Goal: Task Accomplishment & Management: Use online tool/utility

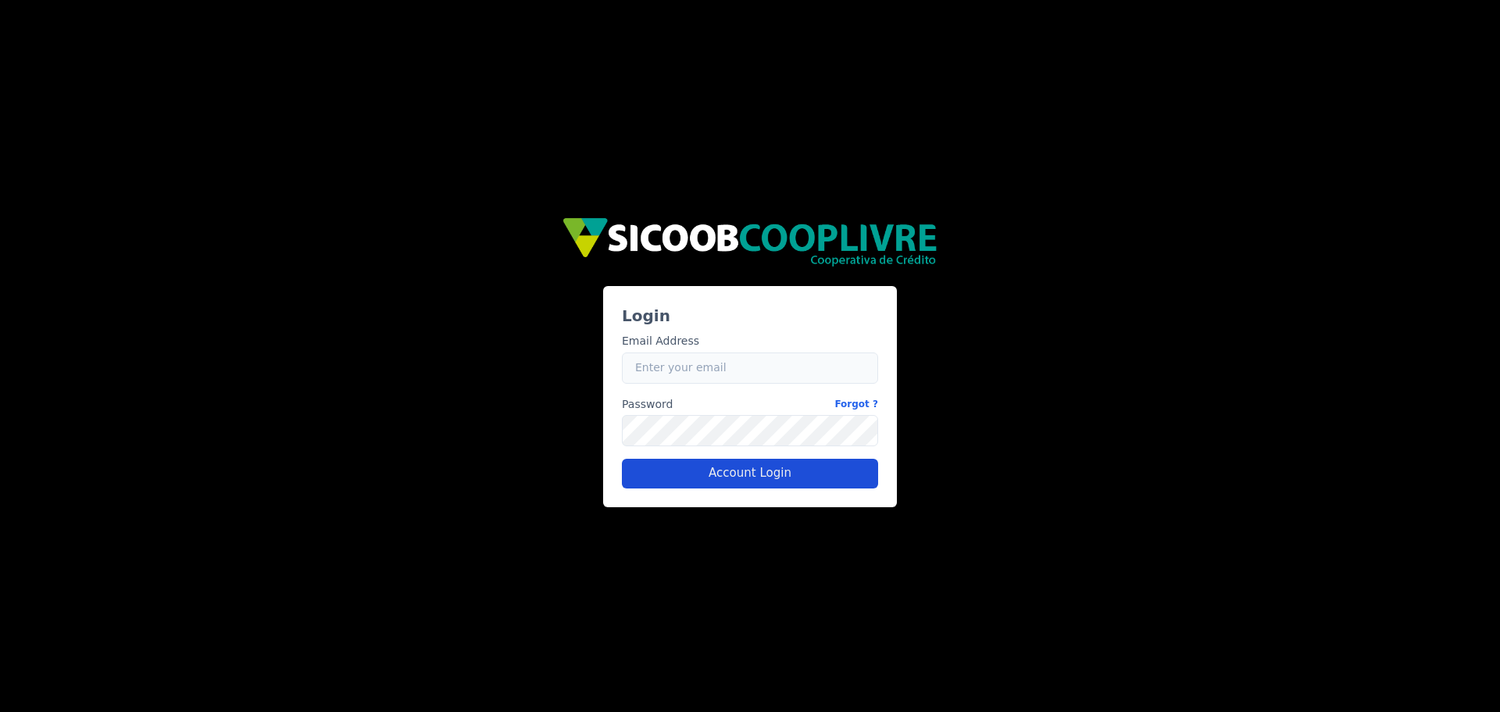
type input "[EMAIL_ADDRESS][PERSON_NAME][DOMAIN_NAME]"
click at [709, 480] on button "Account Login" at bounding box center [750, 474] width 256 height 30
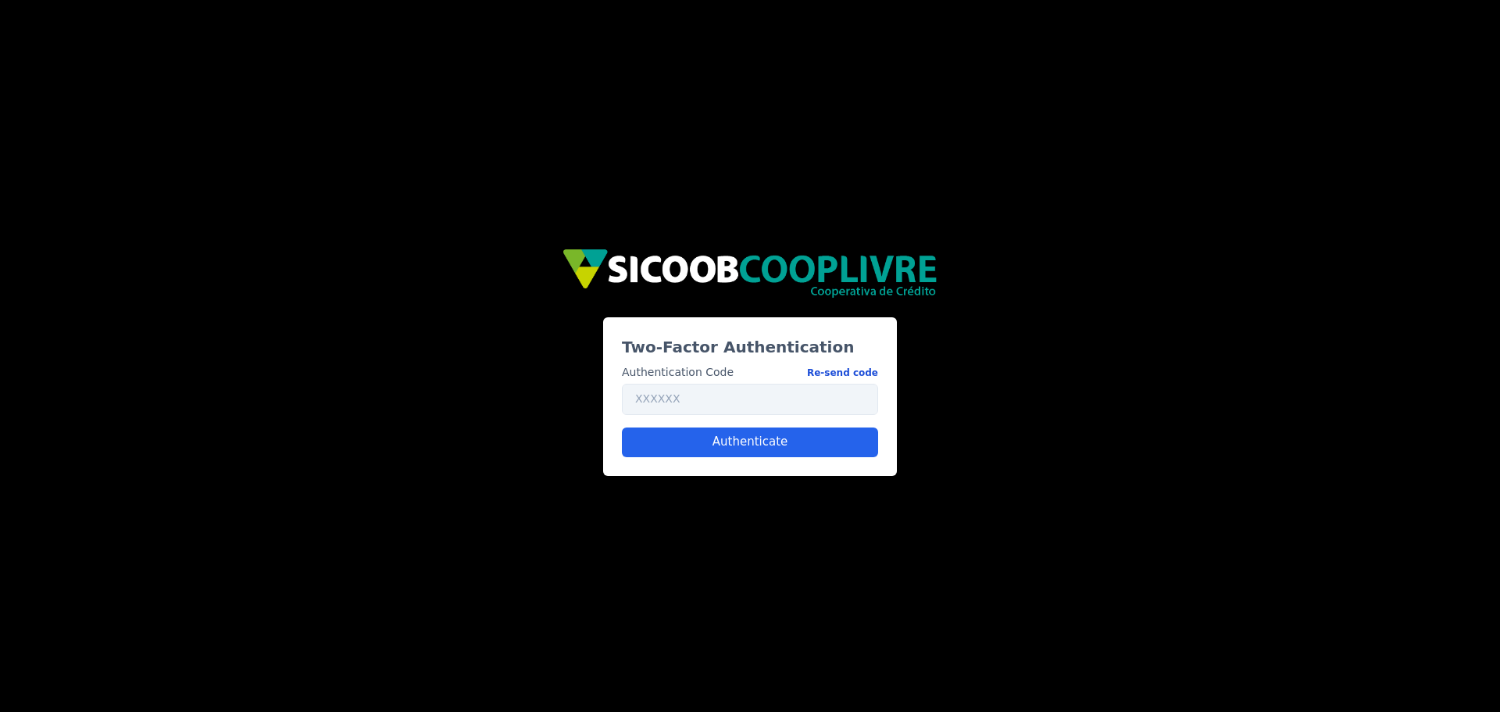
click at [852, 366] on button "Re-send code" at bounding box center [842, 372] width 71 height 16
click at [769, 405] on input "text" at bounding box center [750, 399] width 256 height 31
paste input "547254"
type input "547254"
click at [745, 452] on button "Authenticate" at bounding box center [750, 442] width 256 height 30
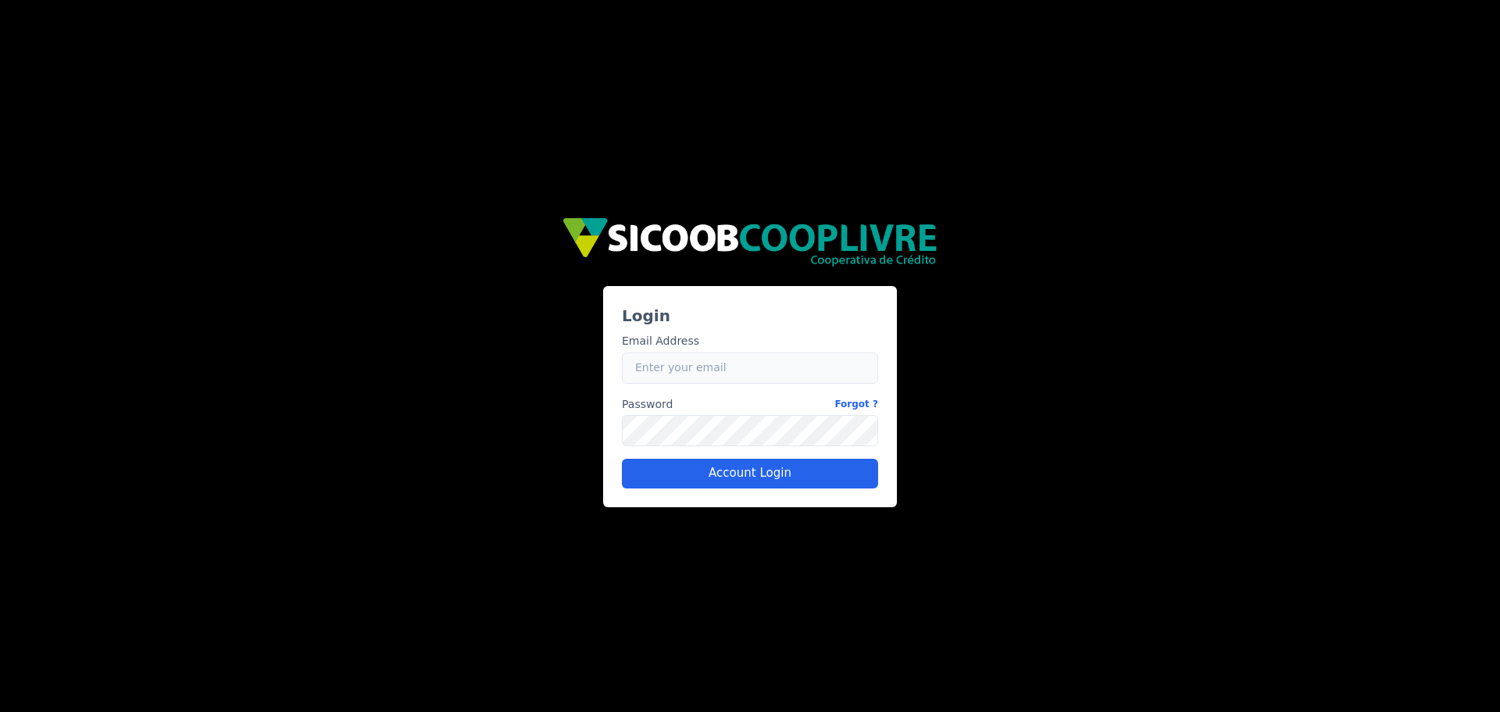
type input "[EMAIL_ADDRESS][PERSON_NAME][DOMAIN_NAME]"
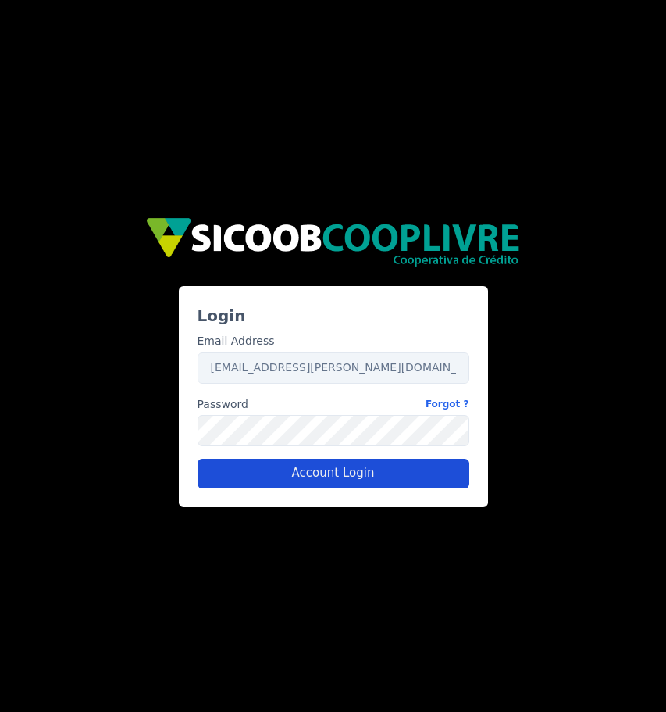
click at [302, 481] on button "Account Login" at bounding box center [334, 474] width 272 height 30
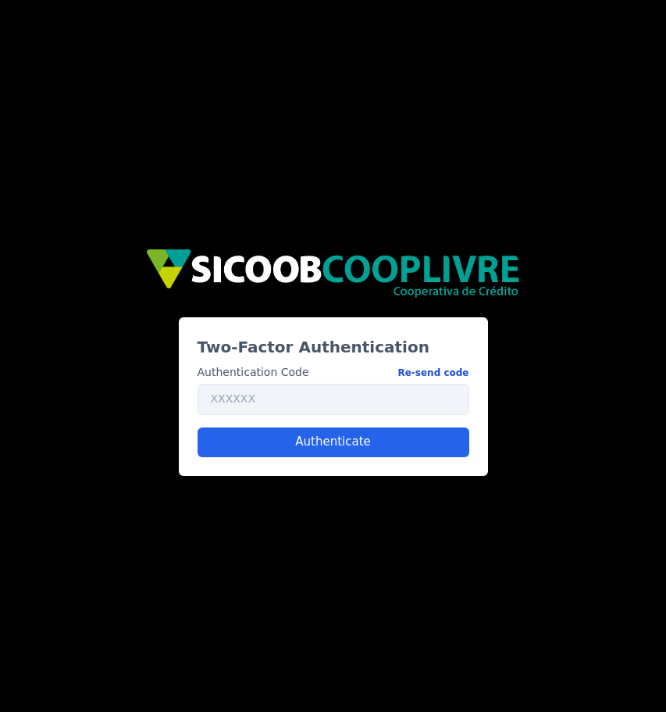
click at [438, 372] on button "Re-send code" at bounding box center [433, 372] width 71 height 16
click at [327, 401] on input "text" at bounding box center [334, 399] width 272 height 31
paste input "889257"
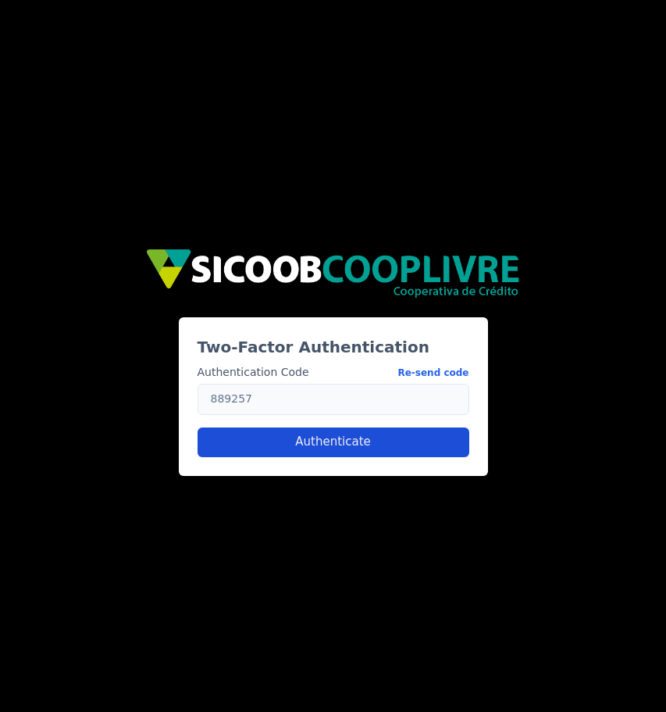
type input "889257"
click at [323, 445] on button "Authenticate" at bounding box center [334, 442] width 272 height 30
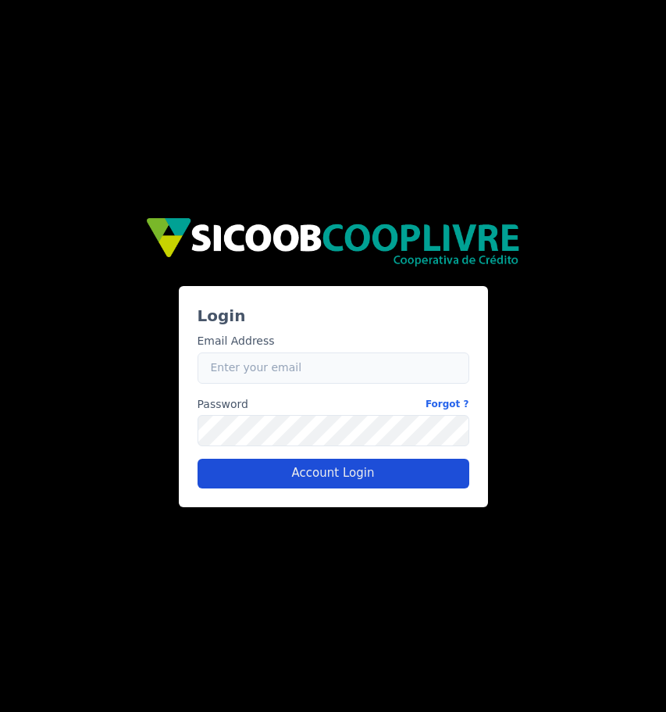
type input "[EMAIL_ADDRESS][PERSON_NAME][DOMAIN_NAME]"
click at [329, 474] on button "Account Login" at bounding box center [334, 474] width 272 height 30
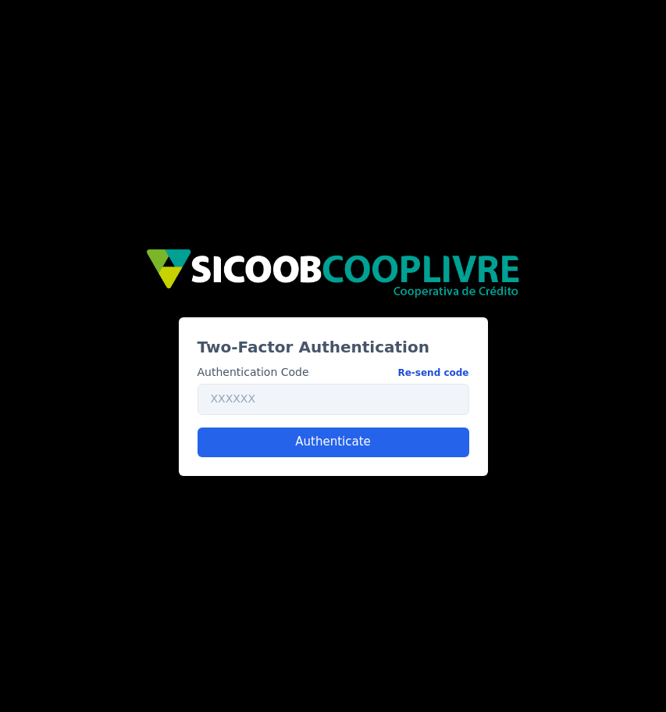
click at [423, 364] on button "Re-send code" at bounding box center [433, 372] width 71 height 16
click at [279, 402] on input "text" at bounding box center [334, 399] width 272 height 31
paste input "252266"
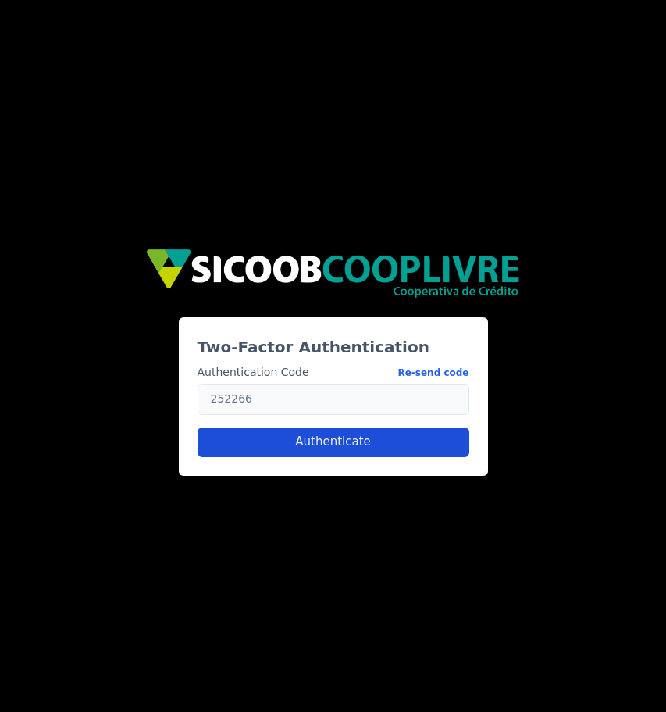
type input "252266"
click at [302, 432] on button "Authenticate" at bounding box center [334, 442] width 272 height 30
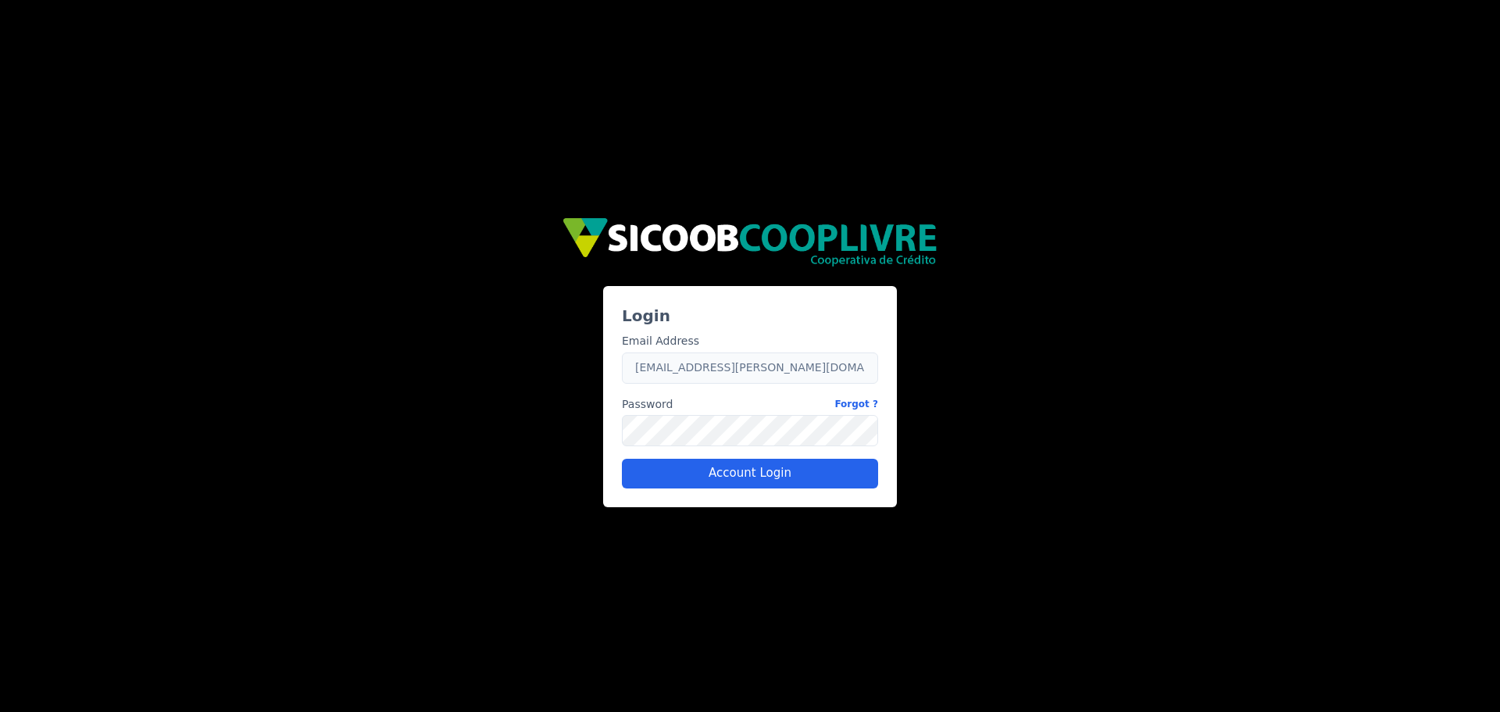
click at [666, 377] on input "[EMAIL_ADDRESS][PERSON_NAME][DOMAIN_NAME]" at bounding box center [750, 367] width 256 height 31
click at [666, 378] on input "[EMAIL_ADDRESS][PERSON_NAME][DOMAIN_NAME]" at bounding box center [750, 367] width 256 height 31
click at [666, 372] on input "[EMAIL_ADDRESS][PERSON_NAME][DOMAIN_NAME]" at bounding box center [750, 367] width 256 height 31
type input "rafael.barbosa@fluna.io"
click at [666, 474] on button "Account Login" at bounding box center [750, 474] width 256 height 30
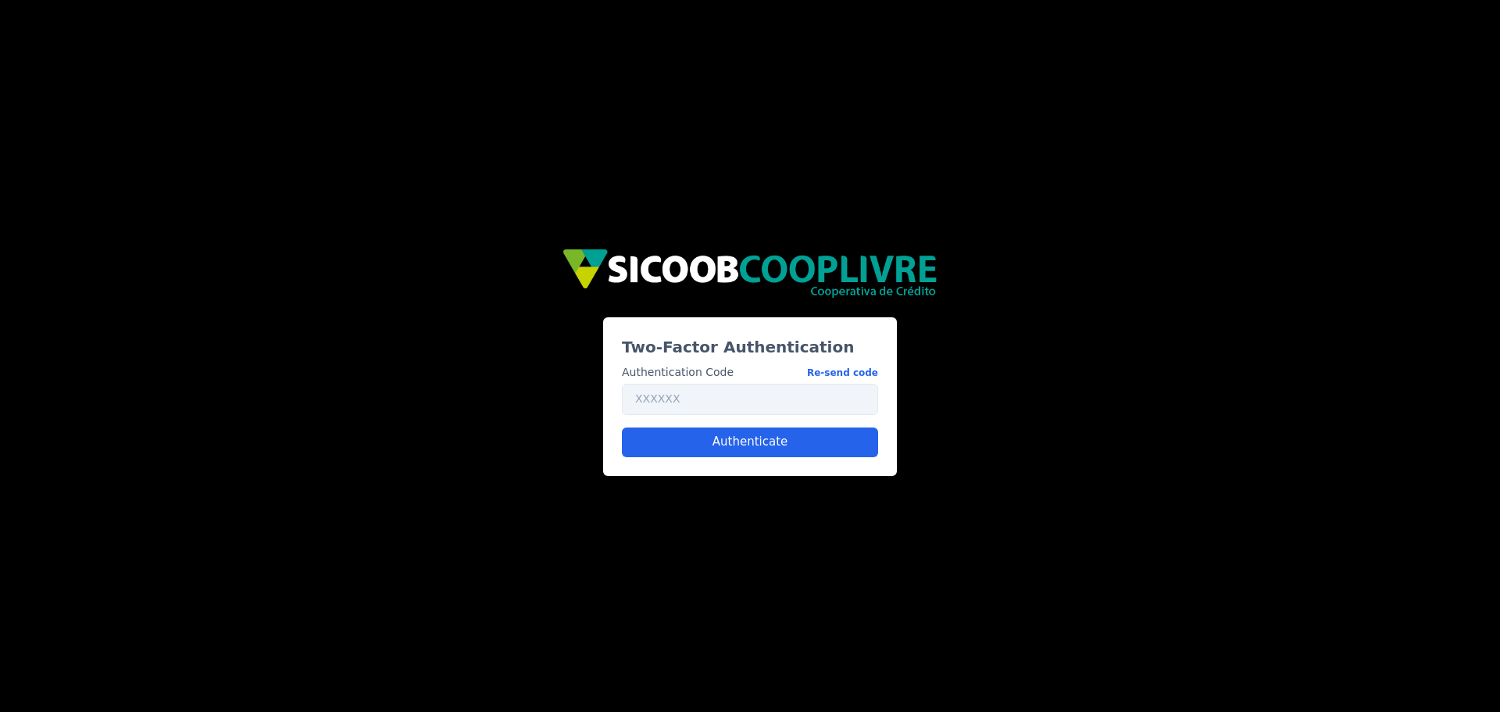
click at [666, 417] on div "Authentication Code Re-send code Authenticate" at bounding box center [750, 404] width 269 height 105
click at [666, 408] on input "text" at bounding box center [750, 399] width 256 height 31
paste input "366754"
type input "366754"
click at [666, 438] on button "Authenticate" at bounding box center [750, 442] width 256 height 30
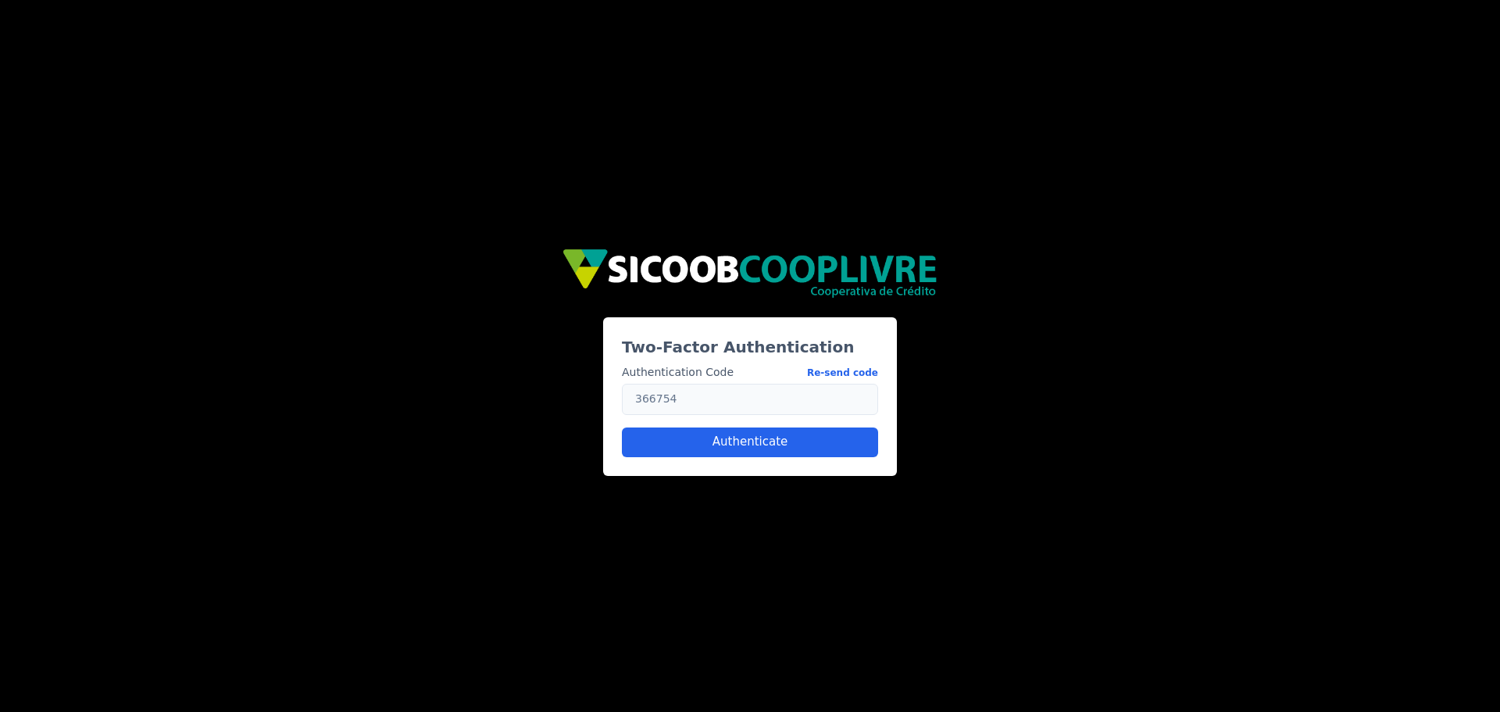
click at [666, 389] on input "366754" at bounding box center [750, 399] width 256 height 31
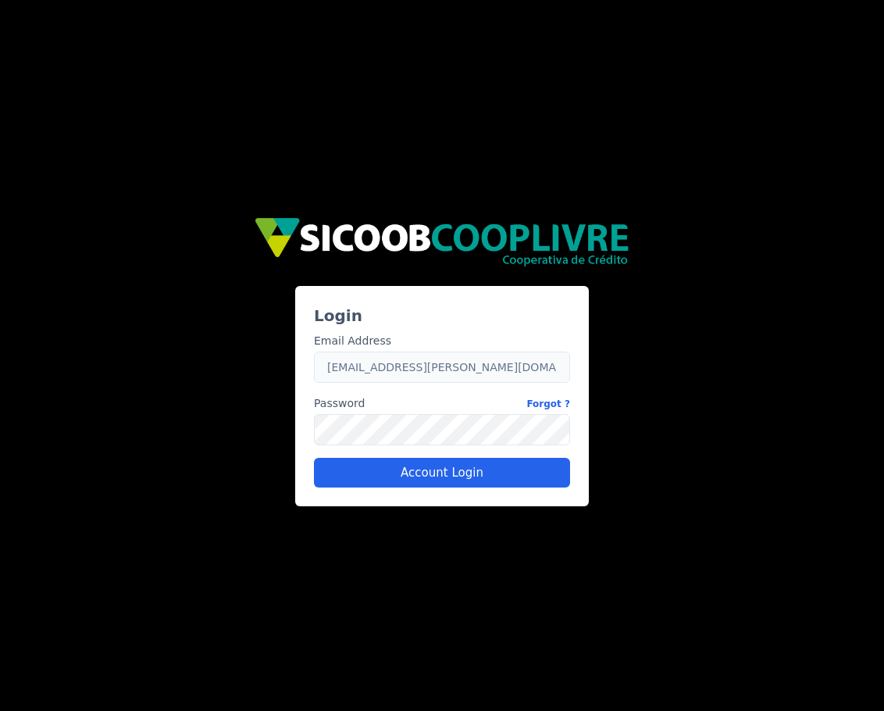
click at [402, 367] on input "[EMAIL_ADDRESS][PERSON_NAME][DOMAIN_NAME]" at bounding box center [442, 367] width 256 height 31
type input "[EMAIL_ADDRESS][PERSON_NAME][DOMAIN_NAME]"
